Goal: Task Accomplishment & Management: Manage account settings

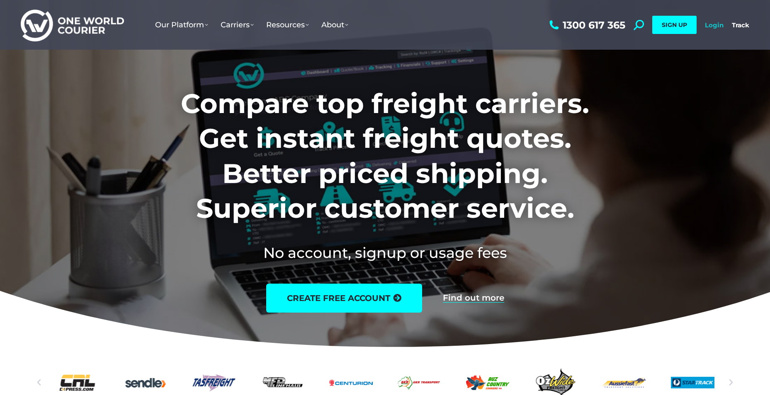
click at [710, 27] on link "Login" at bounding box center [714, 25] width 19 height 8
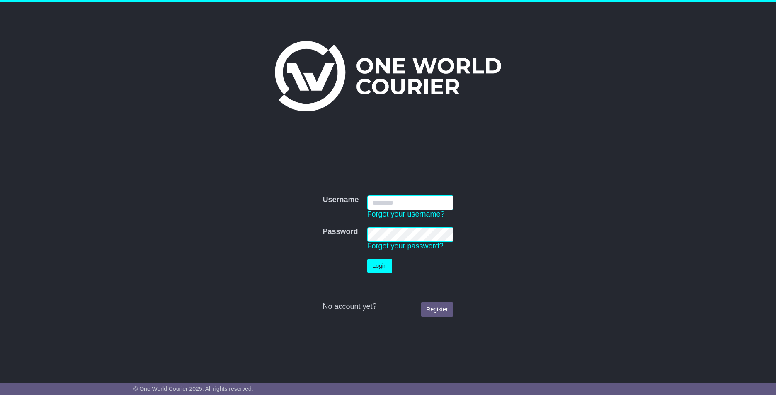
type input "**********"
click at [385, 271] on button "Login" at bounding box center [379, 266] width 25 height 15
